Goal: Navigation & Orientation: Go to known website

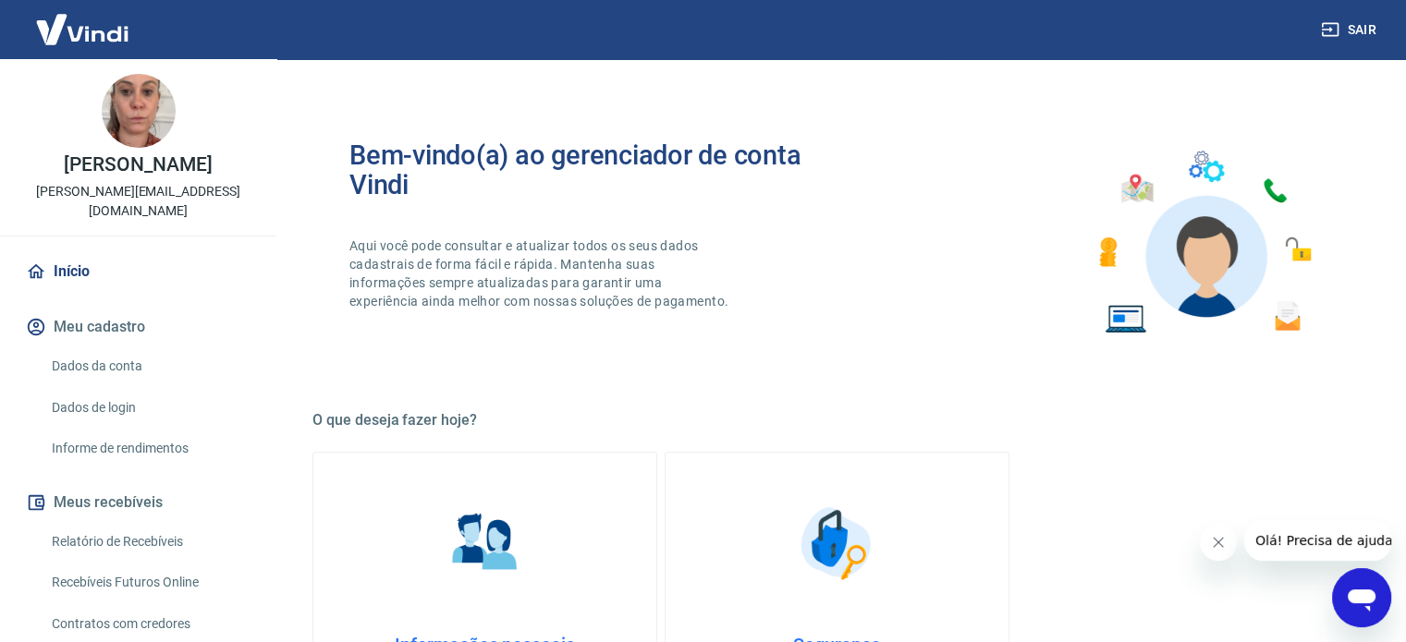
click at [1213, 543] on icon "Fechar mensagem da empresa" at bounding box center [1218, 542] width 15 height 15
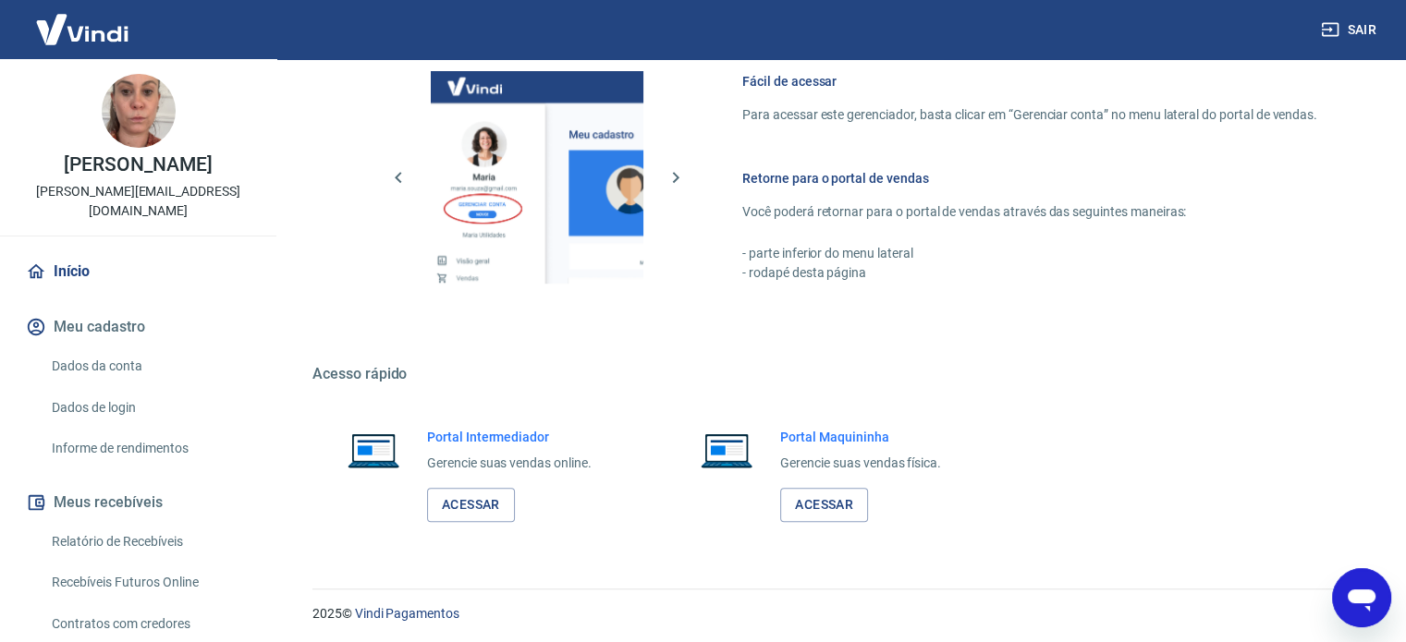
scroll to position [816, 0]
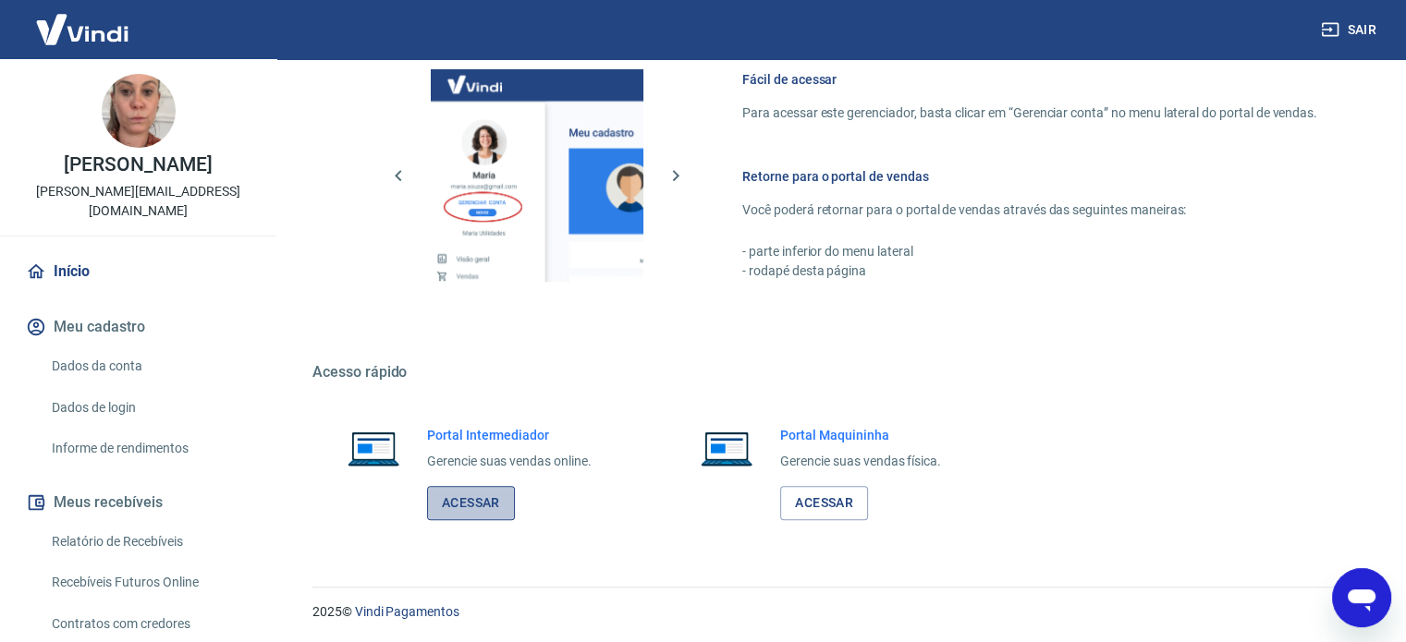
click at [457, 491] on link "Acessar" at bounding box center [471, 503] width 88 height 34
